Goal: Task Accomplishment & Management: Use online tool/utility

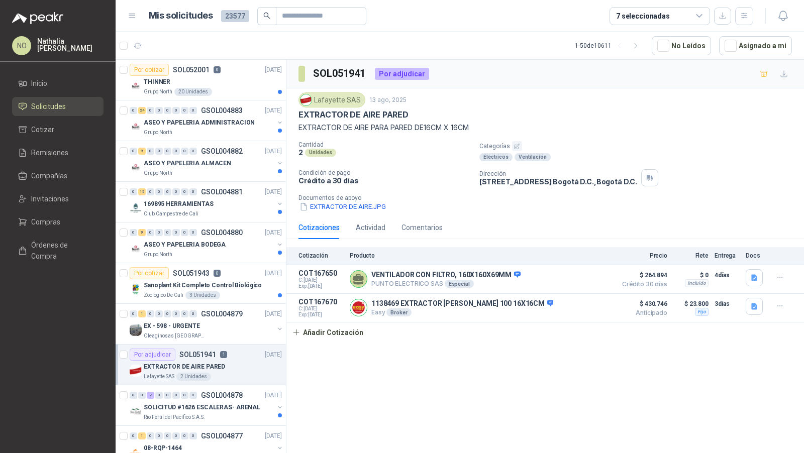
scroll to position [52, 0]
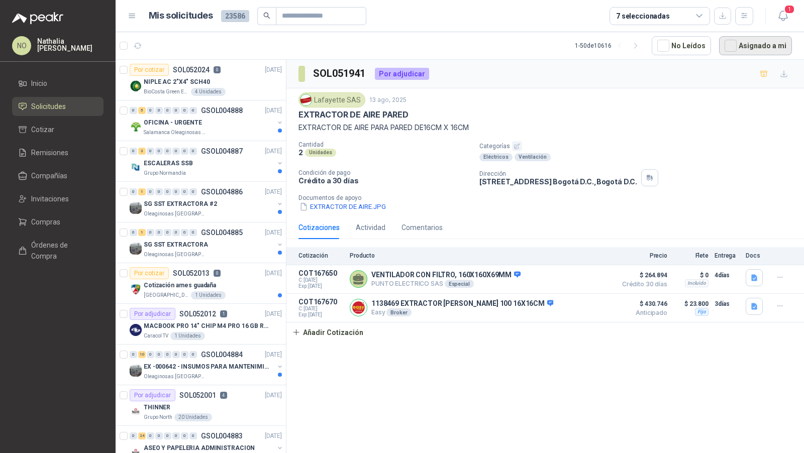
click at [758, 46] on button "Asignado a mi" at bounding box center [755, 45] width 73 height 19
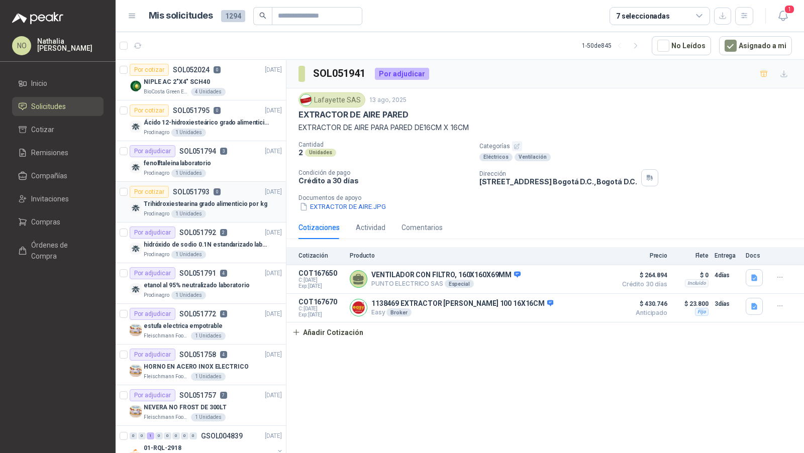
click at [229, 211] on div "Prodinagro 1 Unidades" at bounding box center [213, 214] width 138 height 8
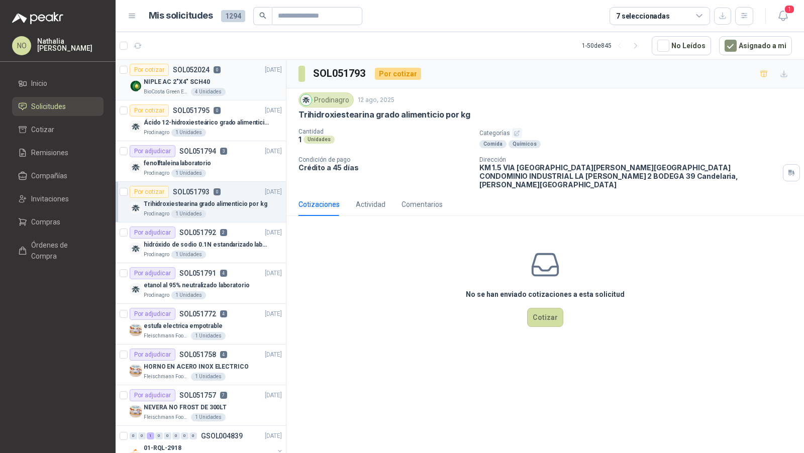
click at [205, 82] on p "NIPLE AC 2"X4" SCH40" at bounding box center [177, 82] width 66 height 10
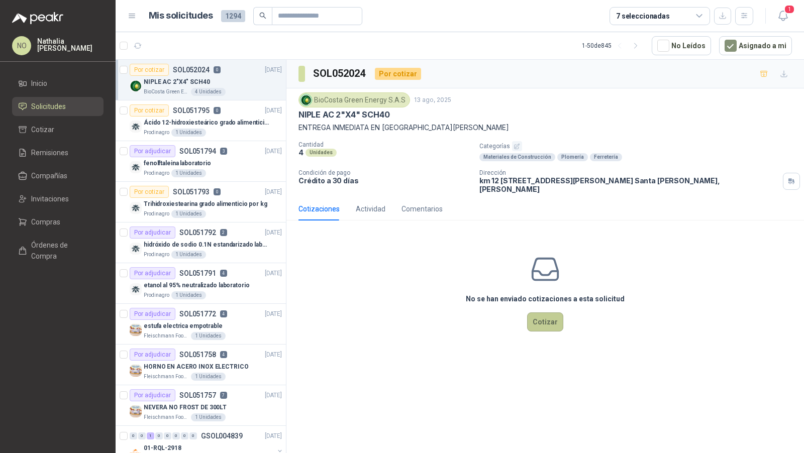
click at [543, 320] on button "Cotizar" at bounding box center [545, 322] width 36 height 19
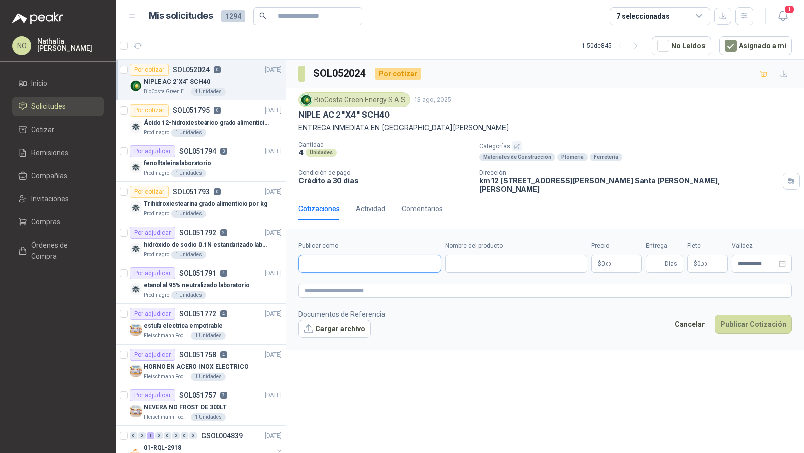
click at [342, 255] on input "Publicar como" at bounding box center [370, 263] width 142 height 17
type input "********"
click at [376, 295] on div "TUVALREP SAS NIT : 900080289" at bounding box center [370, 296] width 126 height 11
type input "**********"
click at [476, 255] on input "Nombre del producto" at bounding box center [516, 264] width 143 height 18
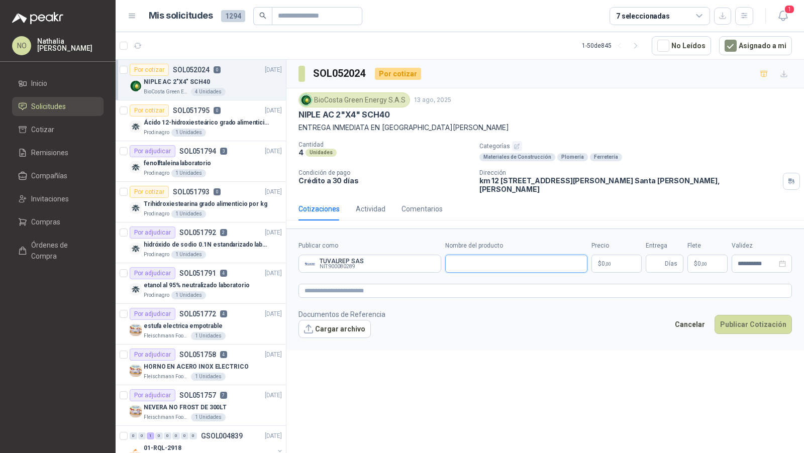
paste input "**********"
type input "**********"
click at [618, 253] on body "NO Nathalia Ortega Inicio Solicitudes Cotizar Remisiones Compañías Invitaciones…" at bounding box center [402, 226] width 804 height 453
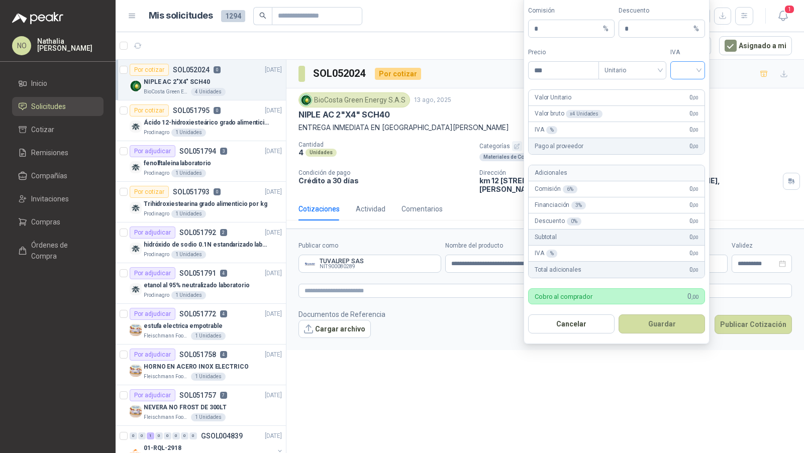
click at [690, 68] on input "search" at bounding box center [688, 69] width 23 height 15
click at [689, 92] on div "19%" at bounding box center [688, 92] width 19 height 11
click at [581, 74] on input "***" at bounding box center [564, 70] width 70 height 17
type input "*"
type input "*******"
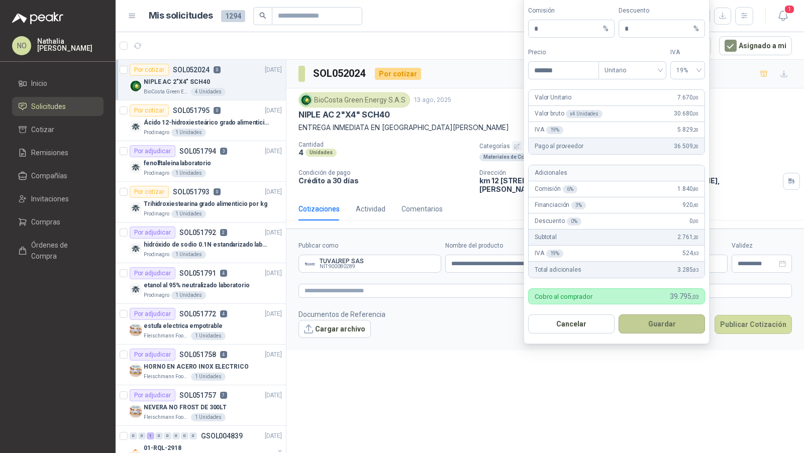
click at [687, 320] on button "Guardar" at bounding box center [662, 324] width 86 height 19
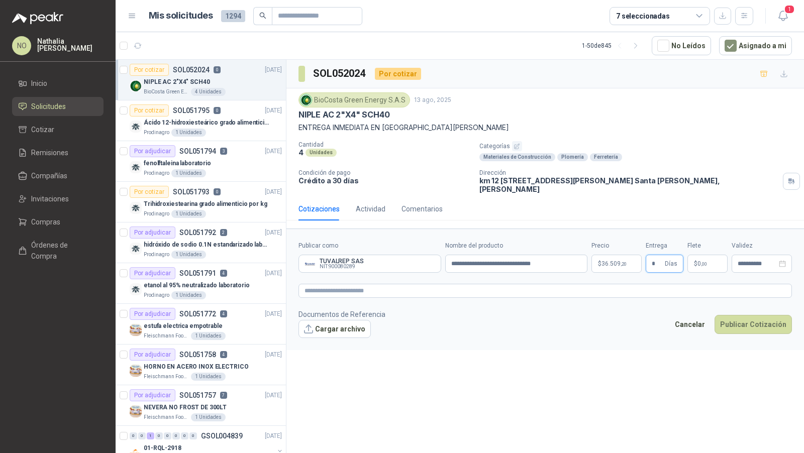
type input "*"
click at [625, 318] on footer "Documentos de Referencia Cargar archivo Cancelar Publicar Cotización" at bounding box center [546, 323] width 494 height 29
click at [709, 257] on p "$ 0 ,00" at bounding box center [708, 264] width 40 height 18
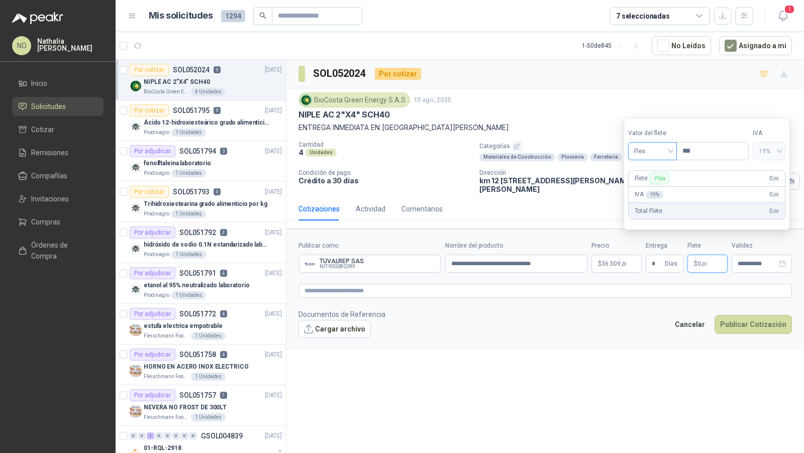
click at [651, 151] on span "Flex" at bounding box center [652, 151] width 37 height 15
click at [656, 204] on div "Fijo" at bounding box center [653, 205] width 34 height 11
click at [696, 153] on input "***" at bounding box center [712, 151] width 71 height 17
type input "*"
type input "********"
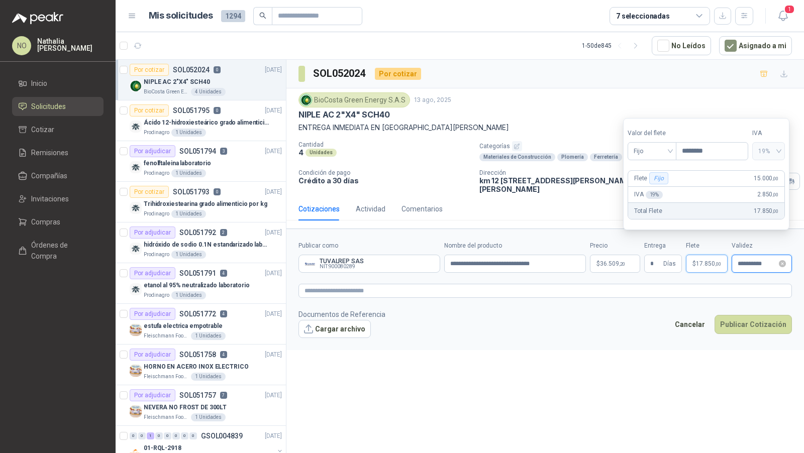
click at [748, 261] on input "**********" at bounding box center [757, 264] width 39 height 7
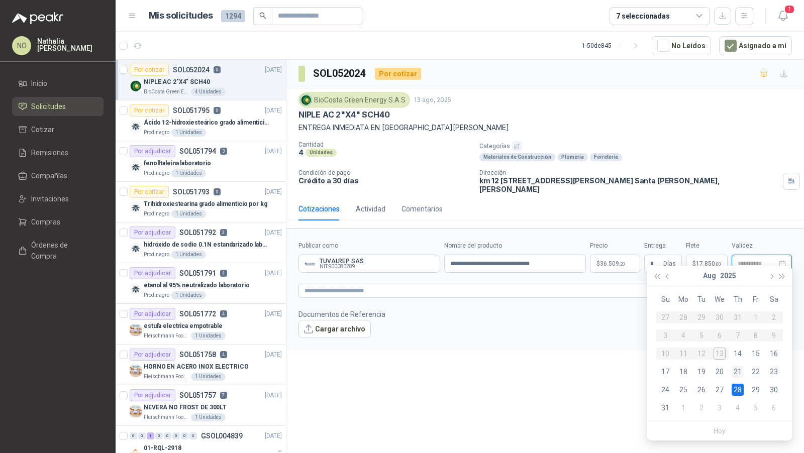
type input "**********"
click at [740, 371] on div "21" at bounding box center [738, 372] width 12 height 12
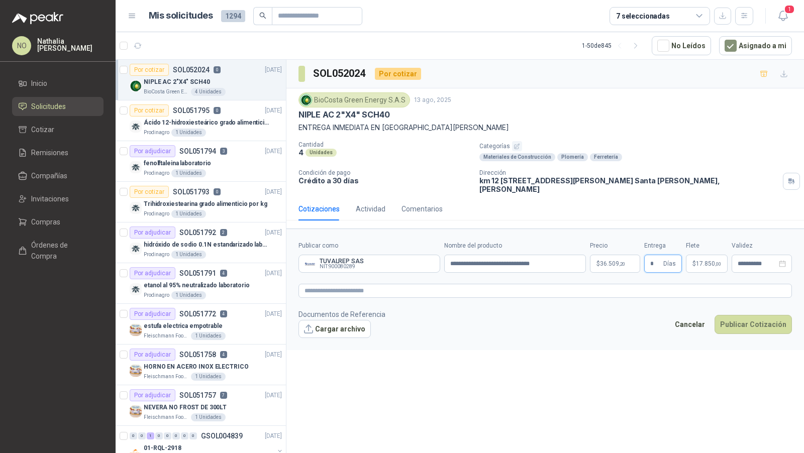
click at [657, 255] on input "*" at bounding box center [656, 263] width 11 height 17
type input "*"
click at [610, 423] on div "**********" at bounding box center [546, 258] width 518 height 397
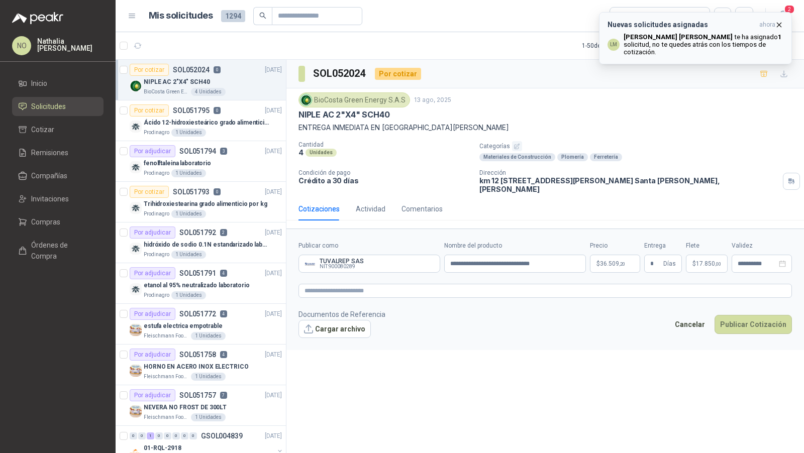
click at [780, 25] on icon "button" at bounding box center [780, 25] width 4 height 4
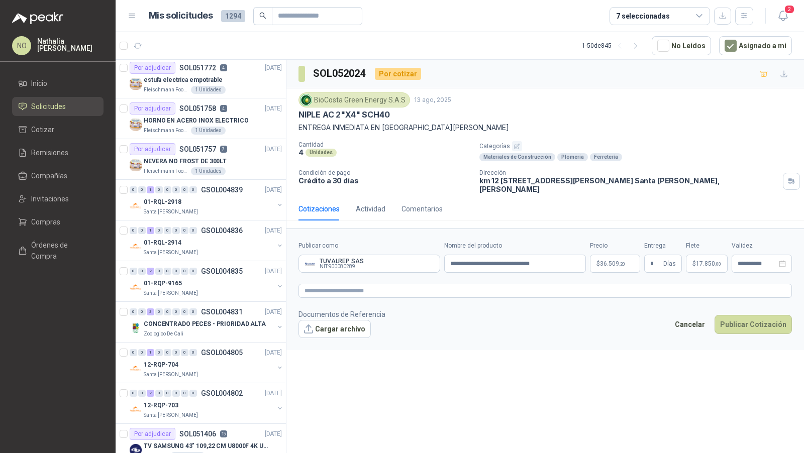
scroll to position [247, 0]
drag, startPoint x: 298, startPoint y: 115, endPoint x: 424, endPoint y: 115, distance: 125.7
click at [424, 115] on div "BioCosta Green Energy S.A.S 13 ago, 2025 NIPLE AC 2"X4" SCH40 ENTREGA INMEDIATA…" at bounding box center [546, 142] width 518 height 109
copy p "NIPLE AC 2"X4" SCH40"
click at [298, 115] on div "BioCosta Green Energy S.A.S 13 ago, 2025 NIPLE AC 2"X4" SCH40 ENTREGA INMEDIATA…" at bounding box center [546, 142] width 518 height 109
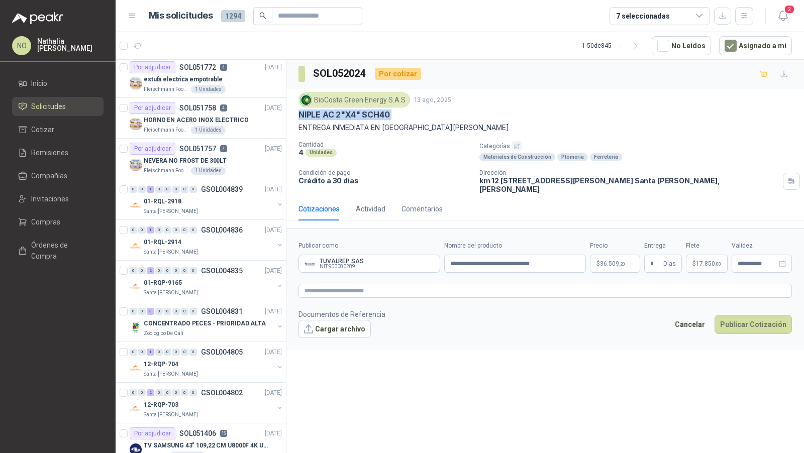
drag, startPoint x: 298, startPoint y: 115, endPoint x: 405, endPoint y: 114, distance: 107.6
click at [406, 115] on div "BioCosta Green Energy S.A.S 13 ago, 2025 NIPLE AC 2"X4" SCH40 ENTREGA INMEDIATA…" at bounding box center [546, 142] width 518 height 109
click at [703, 315] on button "Cancelar" at bounding box center [690, 324] width 41 height 19
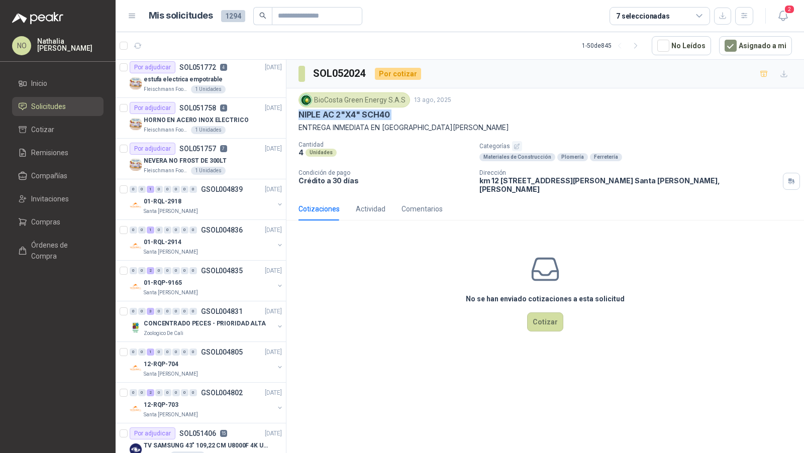
scroll to position [0, 0]
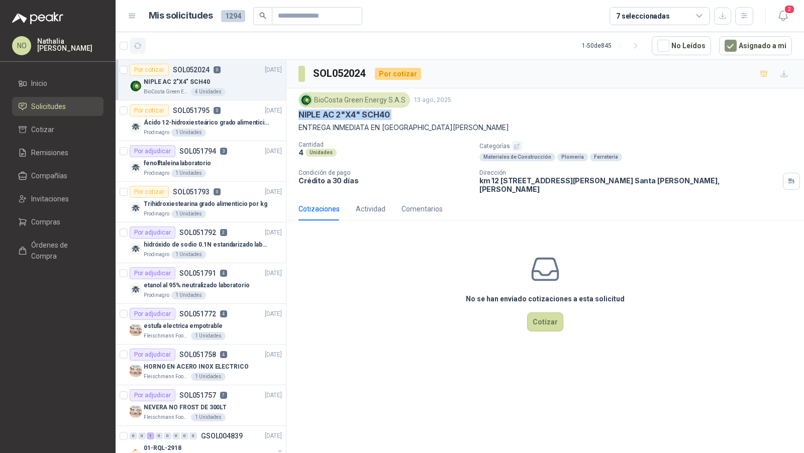
click at [139, 44] on icon "button" at bounding box center [138, 46] width 9 height 9
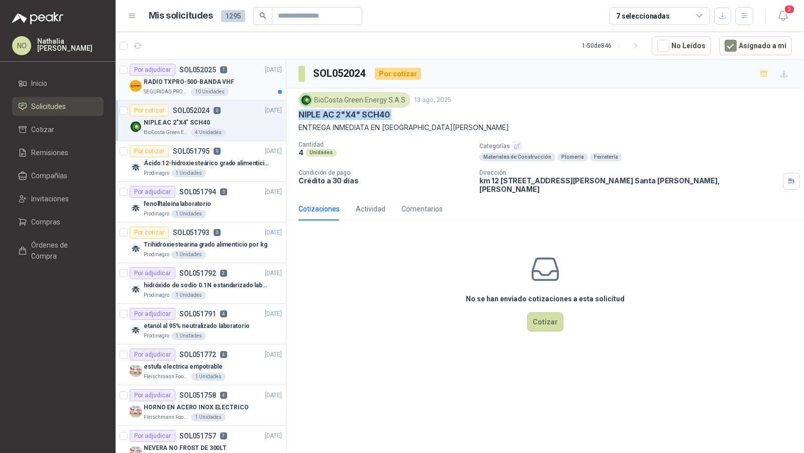
click at [220, 70] on p "1" at bounding box center [223, 69] width 7 height 7
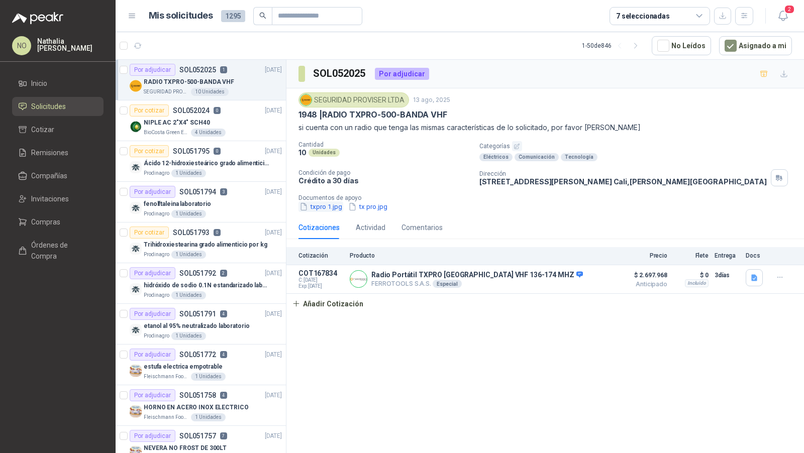
click at [320, 207] on button "txpro 1.jpg" at bounding box center [321, 207] width 45 height 11
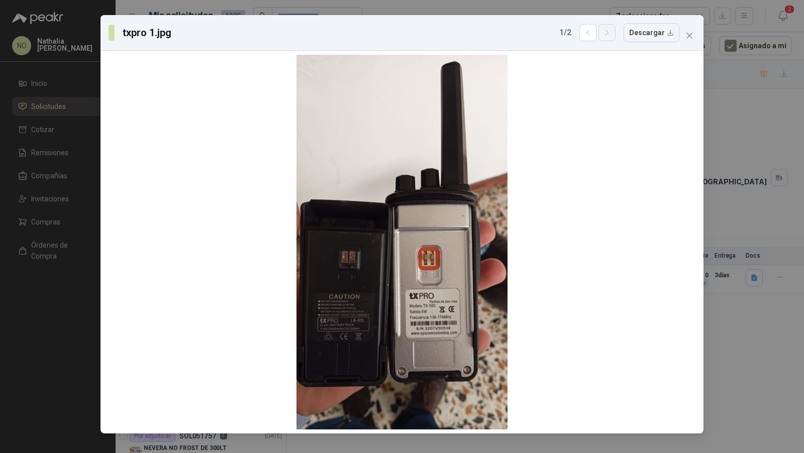
click at [608, 38] on button "button" at bounding box center [607, 32] width 17 height 17
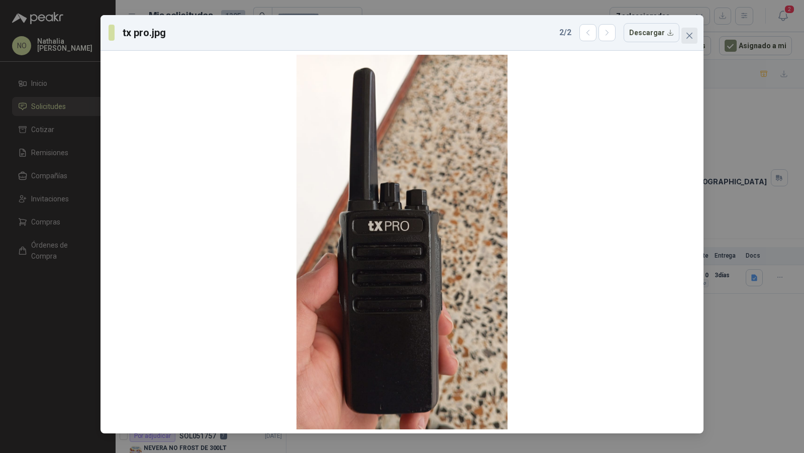
click at [693, 35] on icon "close" at bounding box center [690, 36] width 8 height 8
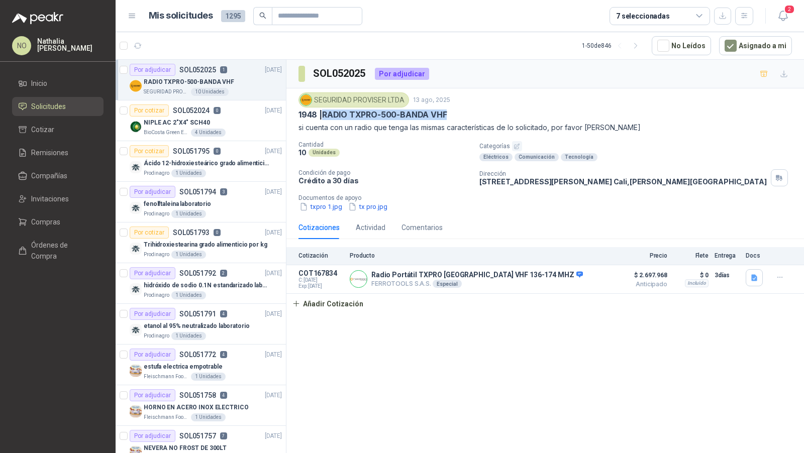
drag, startPoint x: 324, startPoint y: 115, endPoint x: 453, endPoint y: 115, distance: 128.7
click at [453, 115] on div "1948 | RADIO TXPRO-500-BANDA VHF" at bounding box center [546, 115] width 494 height 11
copy p "RADIO TXPRO-500-BANDA VHF"
click at [339, 110] on p "1948 | RADIO TXPRO-500-BANDA VHF" at bounding box center [373, 115] width 148 height 11
drag, startPoint x: 324, startPoint y: 112, endPoint x: 471, endPoint y: 111, distance: 146.8
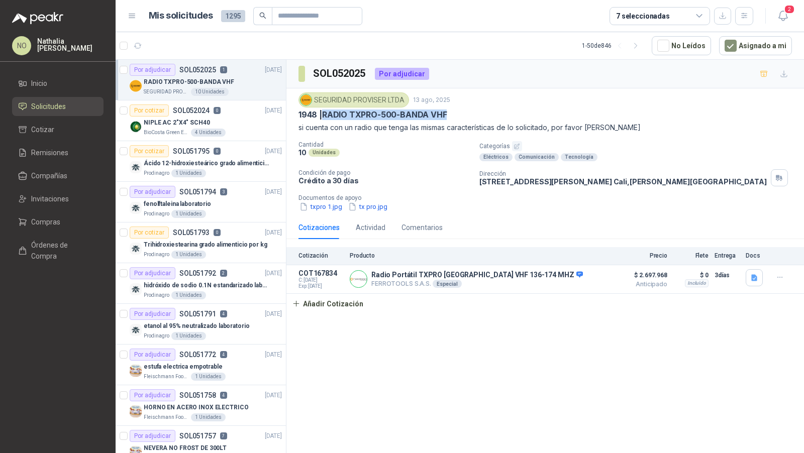
click at [471, 111] on div "1948 | RADIO TXPRO-500-BANDA VHF" at bounding box center [546, 115] width 494 height 11
copy p "RADIO TXPRO-500-BANDA VHF"
click at [326, 206] on button "txpro 1.jpg" at bounding box center [321, 207] width 45 height 11
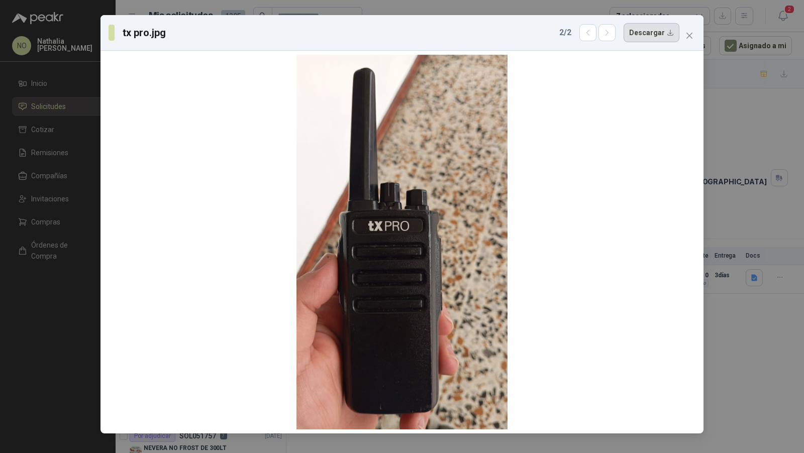
click at [662, 34] on button "Descargar" at bounding box center [652, 32] width 56 height 19
click at [556, 68] on div at bounding box center [402, 242] width 595 height 375
click at [612, 41] on div "2 / 2 Descargar" at bounding box center [620, 32] width 120 height 19
click at [610, 33] on icon "button" at bounding box center [607, 33] width 9 height 9
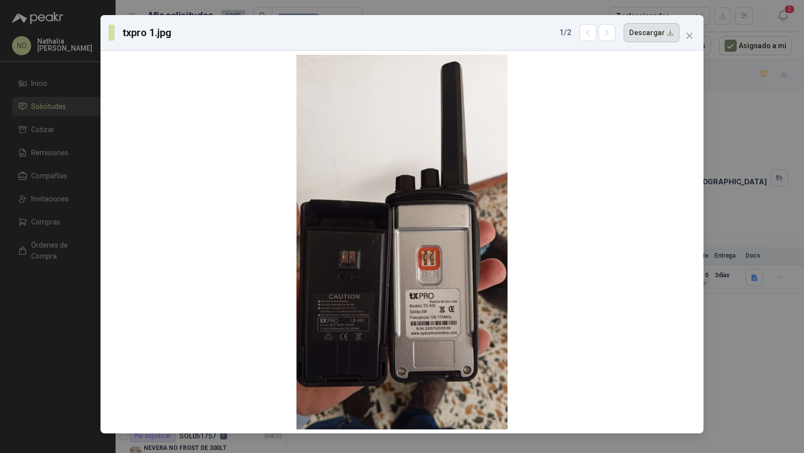
click at [650, 27] on button "Descargar" at bounding box center [652, 32] width 56 height 19
click at [687, 37] on icon "close" at bounding box center [690, 36] width 6 height 6
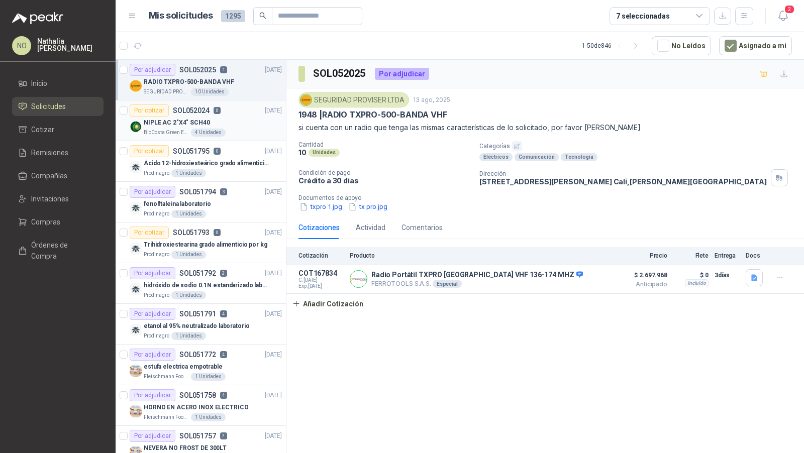
click at [232, 129] on div "BioCosta Green Energy S.A.S 4 Unidades" at bounding box center [213, 133] width 138 height 8
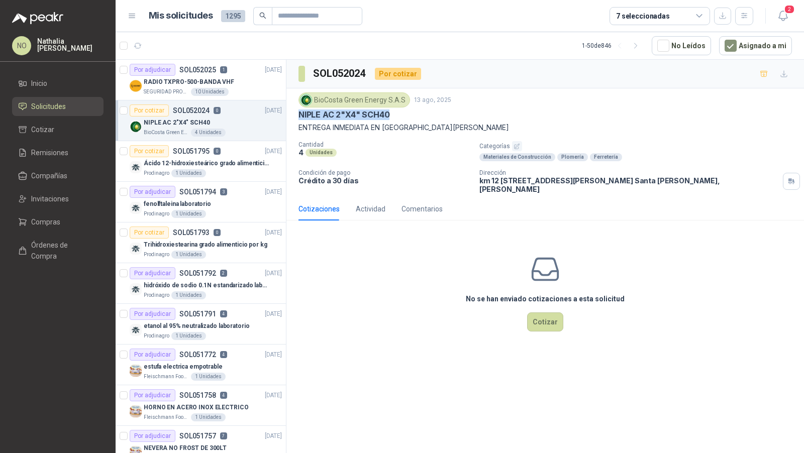
drag, startPoint x: 297, startPoint y: 117, endPoint x: 406, endPoint y: 117, distance: 109.1
click at [406, 117] on div "BioCosta Green Energy S.A.S 13 ago, 2025 NIPLE AC 2"X4" SCH40 ENTREGA INMEDIATA…" at bounding box center [546, 142] width 518 height 109
copy p "NIPLE AC 2"X4" SCH40"
click at [216, 79] on p "RADIO TXPRO-500-BANDA VHF" at bounding box center [189, 82] width 90 height 10
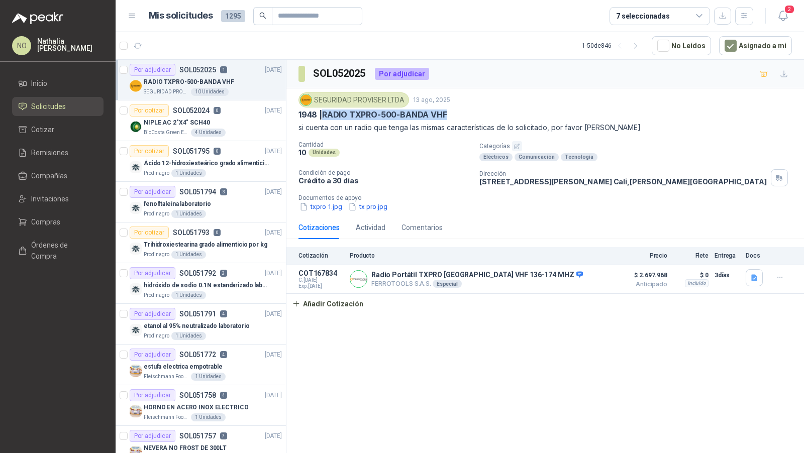
drag, startPoint x: 324, startPoint y: 114, endPoint x: 461, endPoint y: 116, distance: 136.8
click at [462, 116] on div "1948 | RADIO TXPRO-500-BANDA VHF" at bounding box center [546, 115] width 494 height 11
click at [237, 119] on div "NIPLE AC 2"X4" SCH40" at bounding box center [213, 123] width 138 height 12
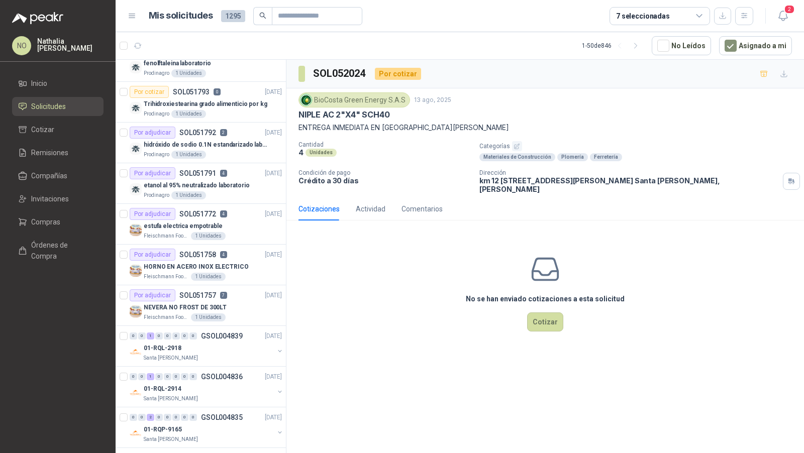
scroll to position [217, 0]
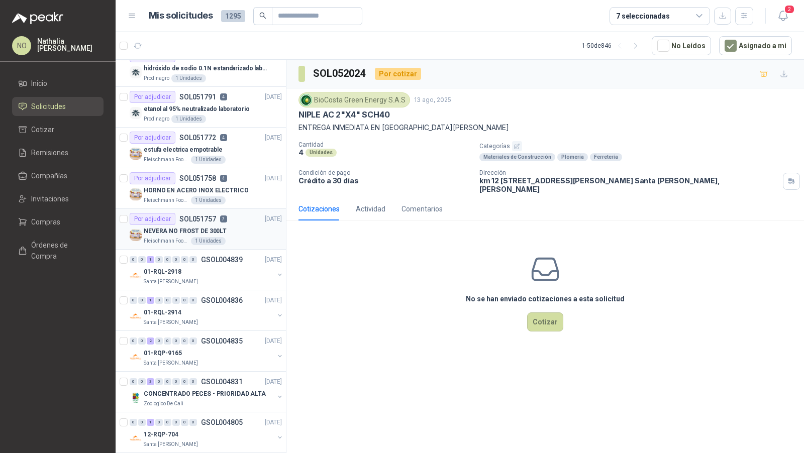
click at [205, 229] on p "NEVERA NO FROST DE 300LT" at bounding box center [185, 232] width 83 height 10
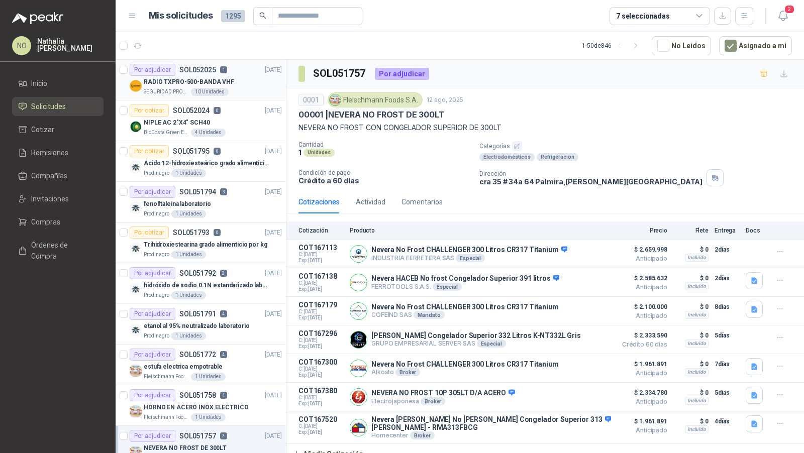
click at [236, 76] on div "RADIO TXPRO-500-BANDA VHF" at bounding box center [213, 82] width 138 height 12
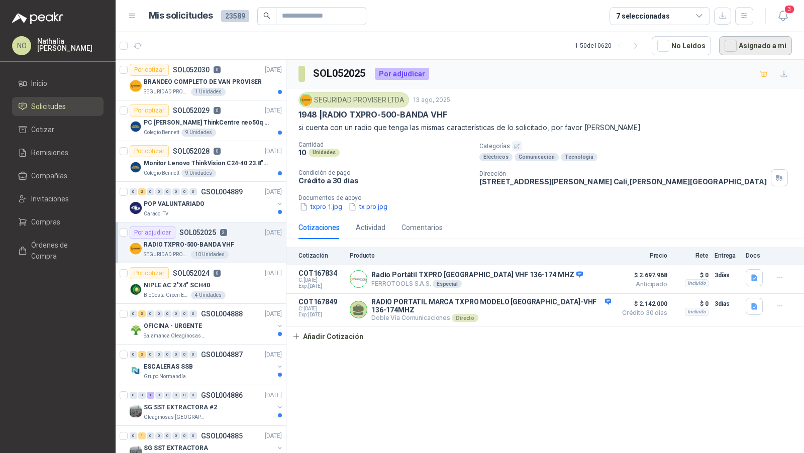
click at [753, 43] on button "Asignado a mi" at bounding box center [755, 45] width 73 height 19
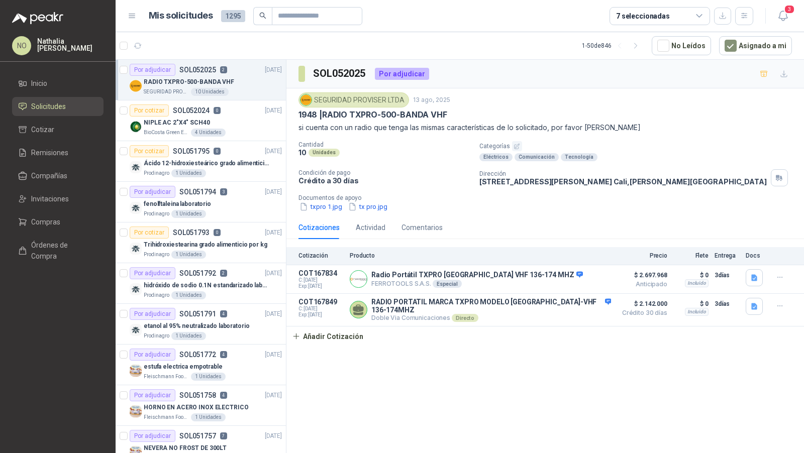
click at [244, 81] on div "RADIO TXPRO-500-BANDA VHF" at bounding box center [213, 82] width 138 height 12
click at [343, 331] on button "Añadir Cotización" at bounding box center [328, 337] width 82 height 20
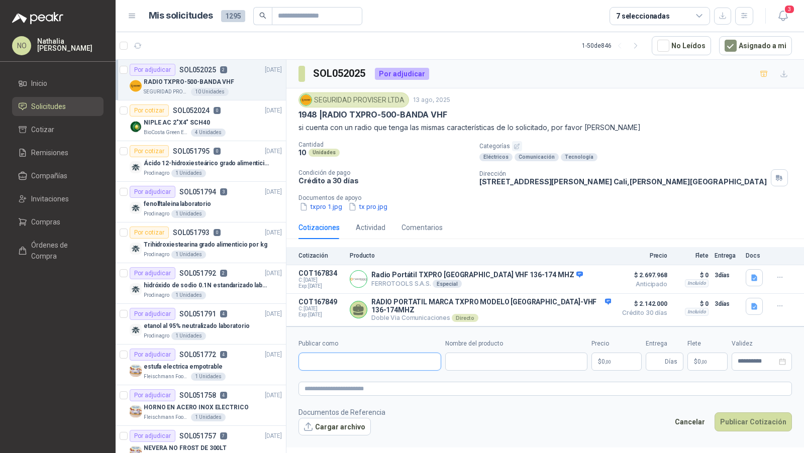
click at [364, 353] on input "Publicar como" at bounding box center [370, 361] width 142 height 17
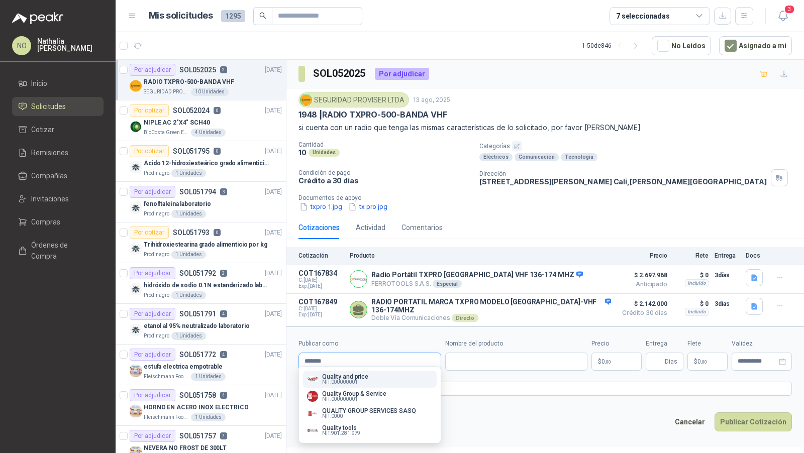
type input "*******"
click at [357, 376] on p "Quality and price" at bounding box center [345, 377] width 46 height 6
type input "**********"
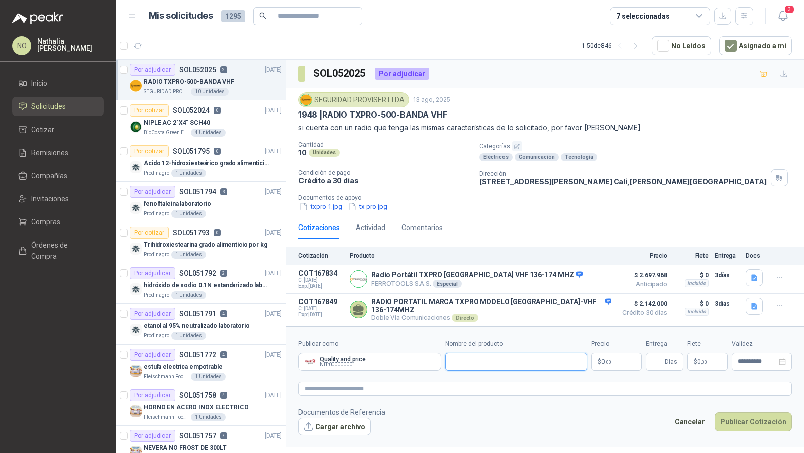
click at [485, 353] on input "Nombre del producto" at bounding box center [516, 362] width 143 height 18
paste input "**********"
type input "**********"
click at [611, 354] on p "$ 0 ,00" at bounding box center [617, 362] width 50 height 18
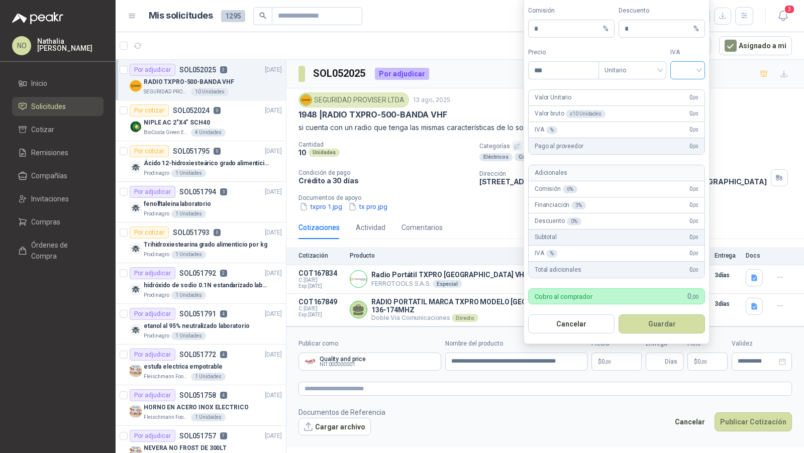
click at [691, 77] on input "search" at bounding box center [688, 69] width 23 height 15
click at [690, 90] on div "19%" at bounding box center [688, 92] width 19 height 11
click at [593, 71] on input "***" at bounding box center [564, 70] width 70 height 17
click at [619, 315] on button "Guardar" at bounding box center [662, 324] width 86 height 19
type input "*"
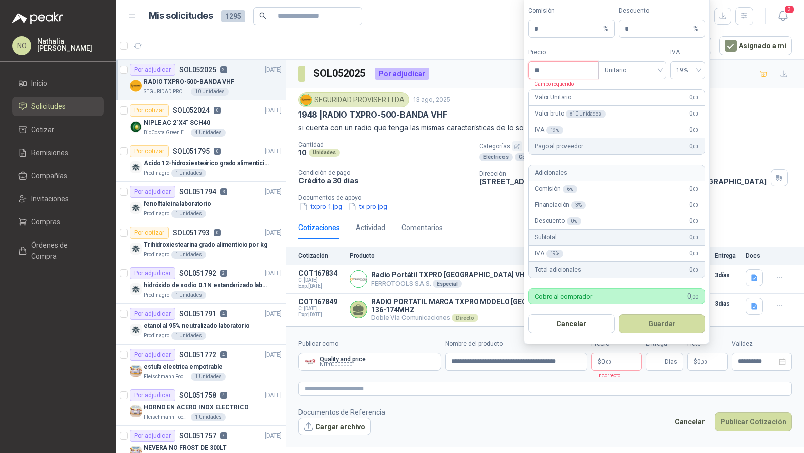
type input "*"
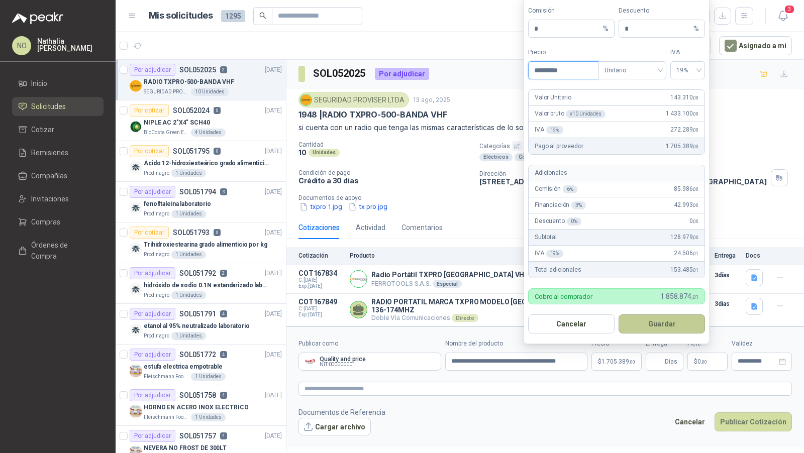
type input "*********"
click at [682, 328] on button "Guardar" at bounding box center [662, 324] width 86 height 19
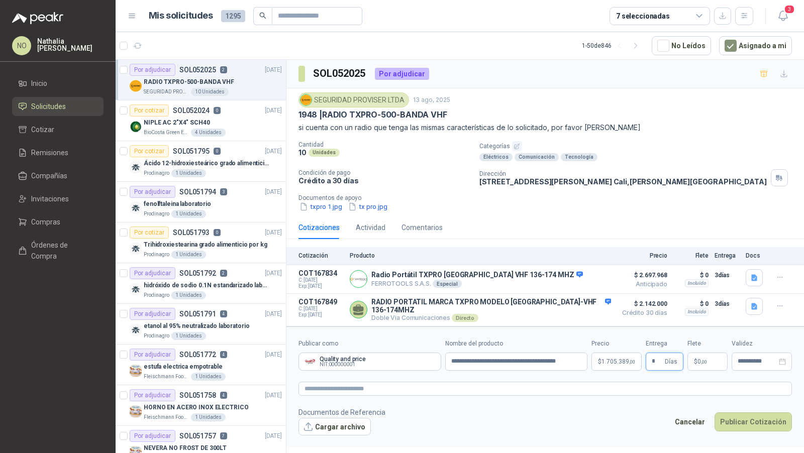
type input "*"
click at [594, 416] on footer "Documentos de Referencia Cargar archivo Cancelar Publicar Cotización" at bounding box center [546, 421] width 494 height 29
click at [710, 358] on p "$ 0 ,00" at bounding box center [708, 362] width 40 height 18
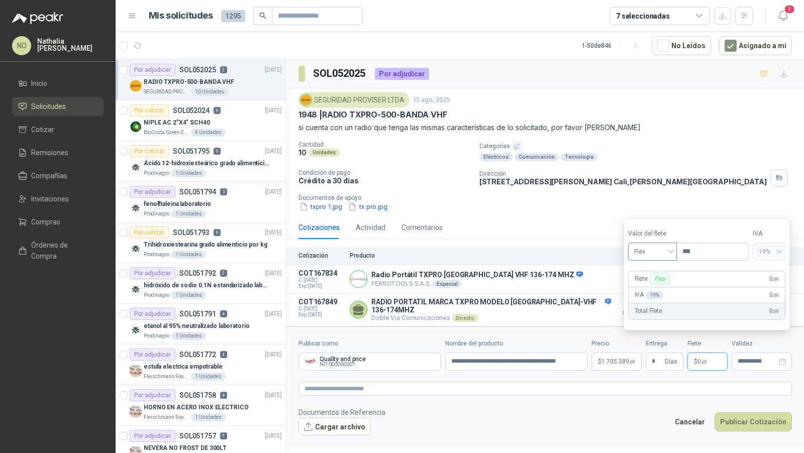
click at [648, 251] on span "Flex" at bounding box center [652, 251] width 37 height 15
click at [648, 293] on div "Incluido" at bounding box center [653, 289] width 34 height 11
click at [746, 353] on div "**********" at bounding box center [762, 362] width 60 height 18
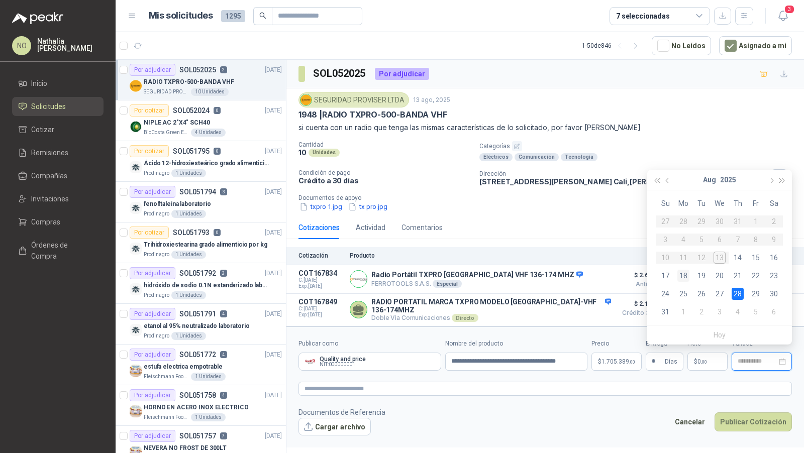
type input "**********"
click at [683, 271] on div "18" at bounding box center [684, 276] width 12 height 12
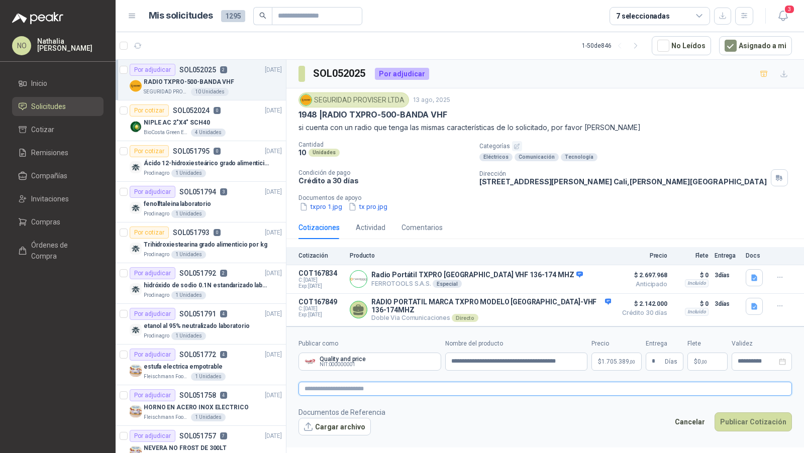
click at [376, 383] on textarea at bounding box center [546, 389] width 494 height 14
paste textarea "**********"
type textarea "**********"
click at [348, 422] on button "Cargar archivo" at bounding box center [335, 427] width 72 height 18
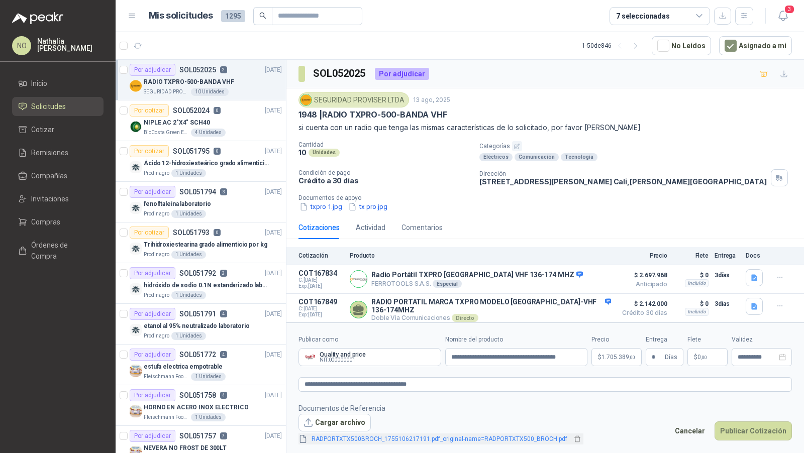
click at [526, 439] on span "RADPORTXTX500BROCH_1755106217191.pdf_original-name=RADPORTXTX500_BROCH.pdf" at bounding box center [440, 440] width 264 height 10
click at [493, 435] on span "RADPORTXTX500BROCH_1755106217191.pdf_original-name=RADPORTXTX500_BROCH.pdf" at bounding box center [440, 440] width 264 height 10
click at [493, 435] on link "RADPORTXTX500BROCH_1755106217191.pdf_original-name=RADPORTXTX500_BROCH.pdf" at bounding box center [440, 440] width 264 height 10
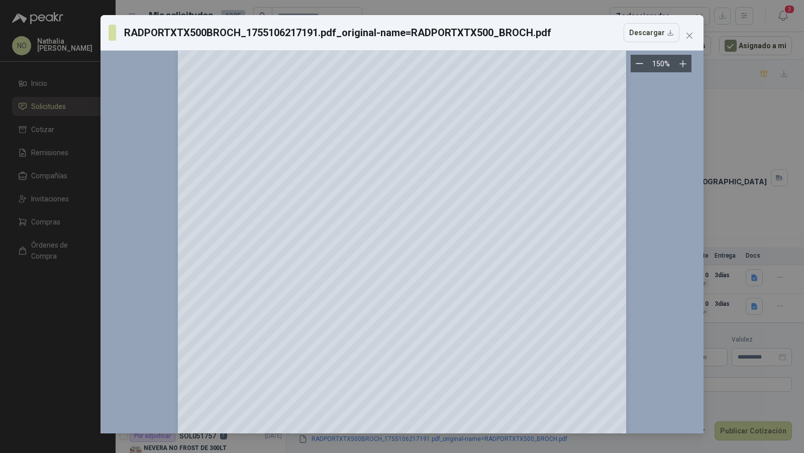
scroll to position [172, 0]
click at [688, 36] on icon "close" at bounding box center [690, 36] width 6 height 6
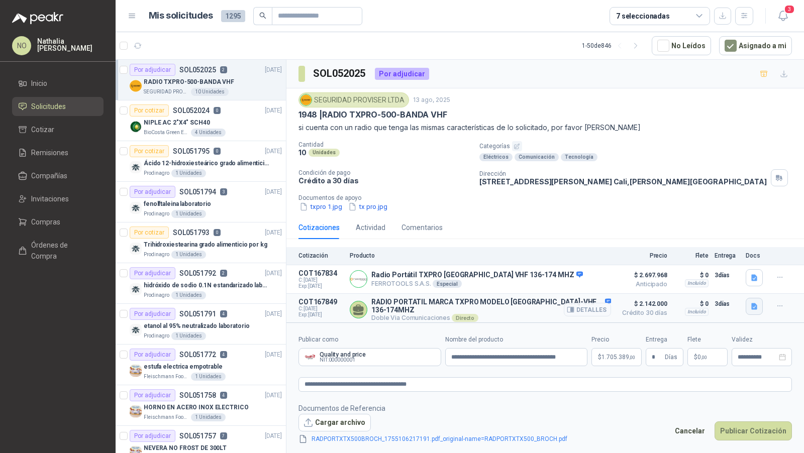
click at [756, 305] on icon "button" at bounding box center [755, 306] width 6 height 7
click at [730, 284] on button "TX-500 brochure.pdf" at bounding box center [719, 282] width 73 height 11
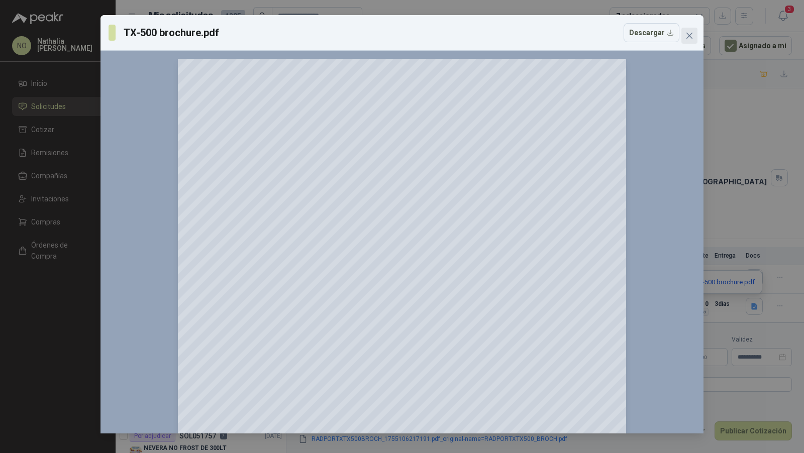
click at [690, 38] on icon "close" at bounding box center [690, 36] width 8 height 8
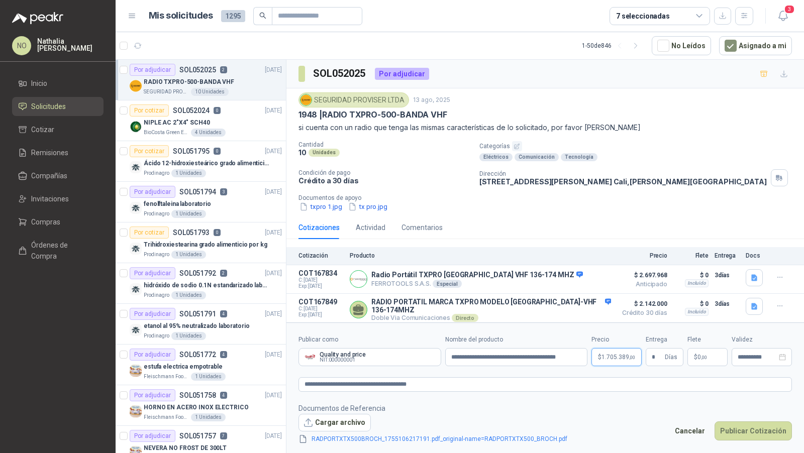
click at [615, 354] on span "1.705.389 ,00" at bounding box center [619, 357] width 34 height 6
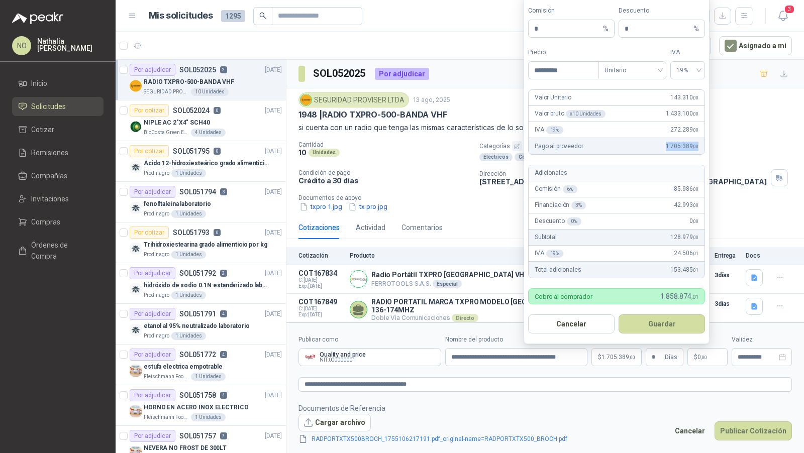
drag, startPoint x: 665, startPoint y: 148, endPoint x: 703, endPoint y: 148, distance: 38.2
click at [703, 148] on div "Pago al proveedor 1.705.389 ,00" at bounding box center [617, 146] width 176 height 16
copy span "1.705.389 ,00"
click at [665, 321] on button "Guardar" at bounding box center [662, 324] width 86 height 19
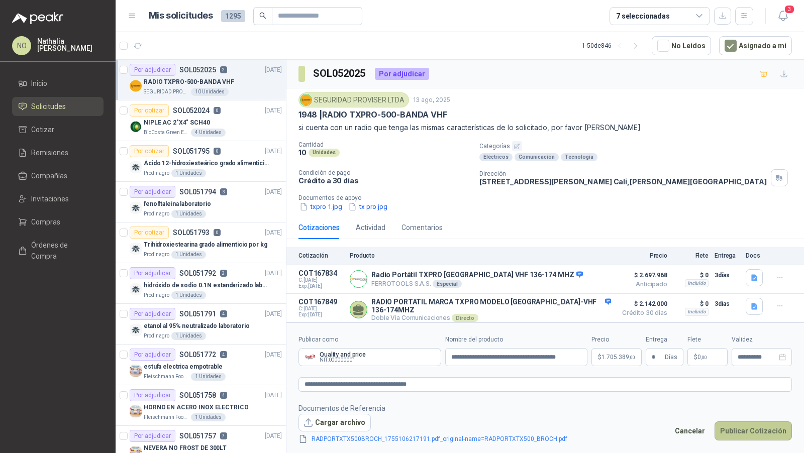
click at [754, 432] on button "Publicar Cotización" at bounding box center [753, 431] width 77 height 19
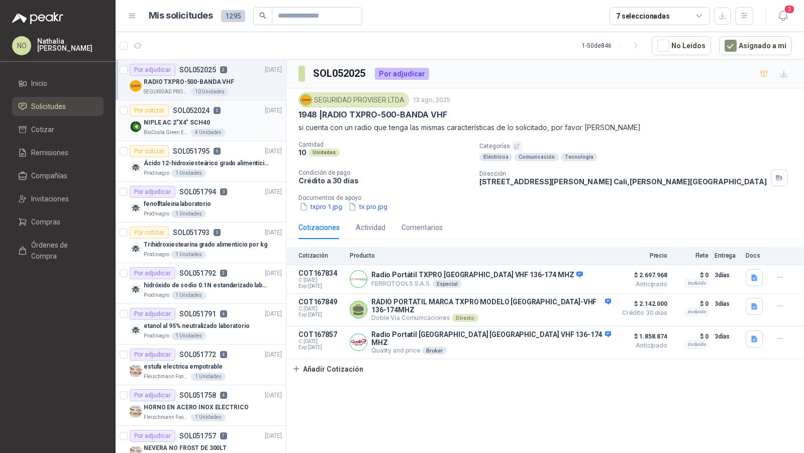
click at [224, 124] on div "NIPLE AC 2"X4" SCH40" at bounding box center [213, 123] width 138 height 12
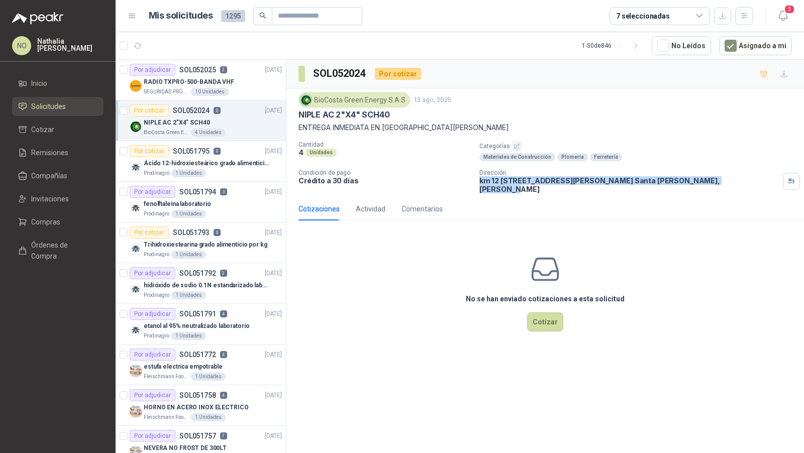
drag, startPoint x: 480, startPoint y: 180, endPoint x: 713, endPoint y: 186, distance: 233.8
click at [713, 186] on div "BioCosta Green Energy S.A.S 13 ago, 2025 NIPLE AC 2"X4" SCH40 ENTREGA INMEDIATA…" at bounding box center [546, 142] width 518 height 109
copy p "km 12 [STREET_ADDRESS][PERSON_NAME][PERSON_NAME]"
click at [234, 81] on div "RADIO TXPRO-500-BANDA VHF" at bounding box center [213, 82] width 138 height 12
